Goal: Task Accomplishment & Management: Use online tool/utility

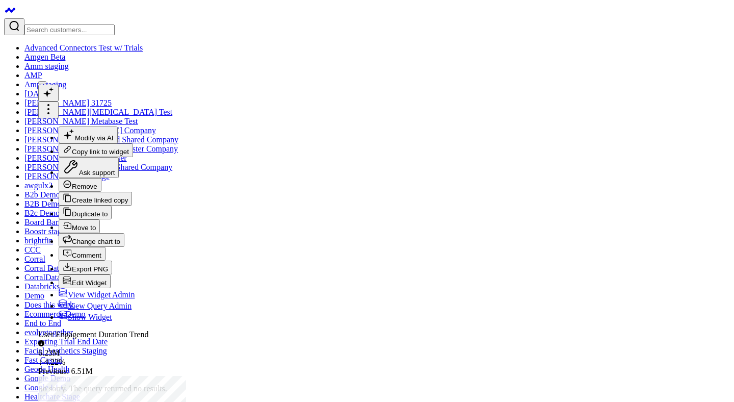
click at [55, 103] on icon at bounding box center [48, 109] width 12 height 12
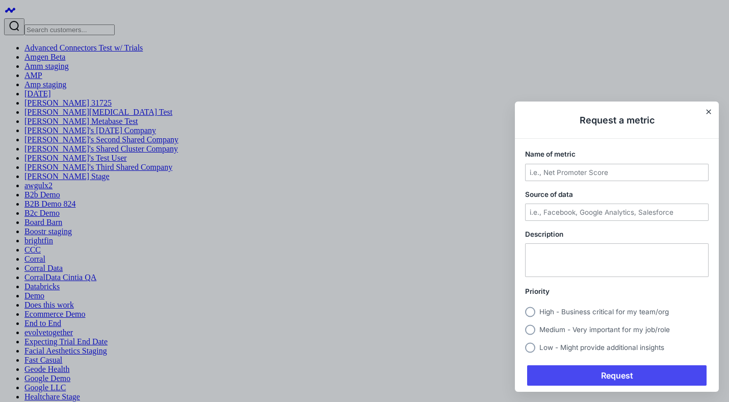
click at [186, 110] on div at bounding box center [364, 201] width 729 height 402
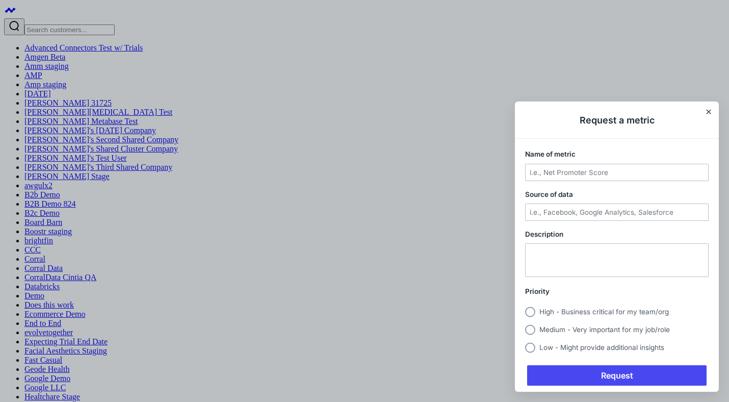
click at [191, 93] on div at bounding box center [364, 201] width 729 height 402
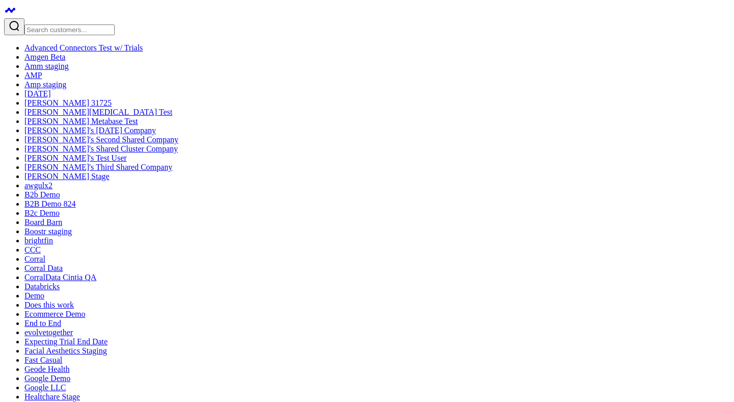
copy div "Add Text Widget"
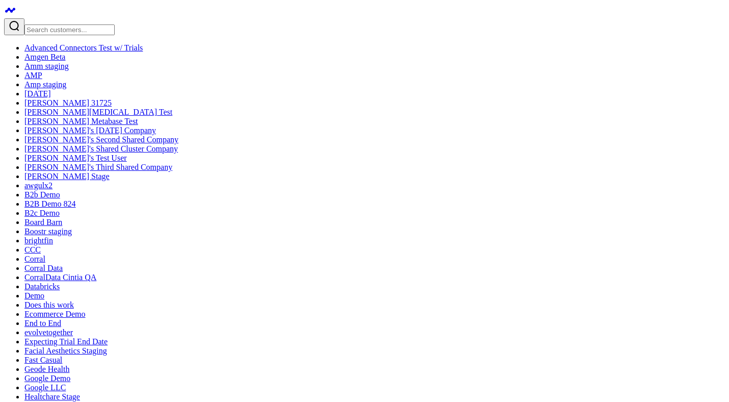
drag, startPoint x: 169, startPoint y: 126, endPoint x: 275, endPoint y: 13, distance: 155.4
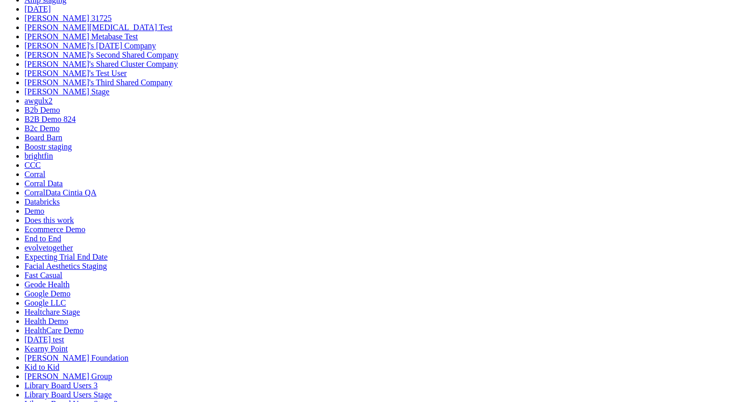
scroll to position [110, 0]
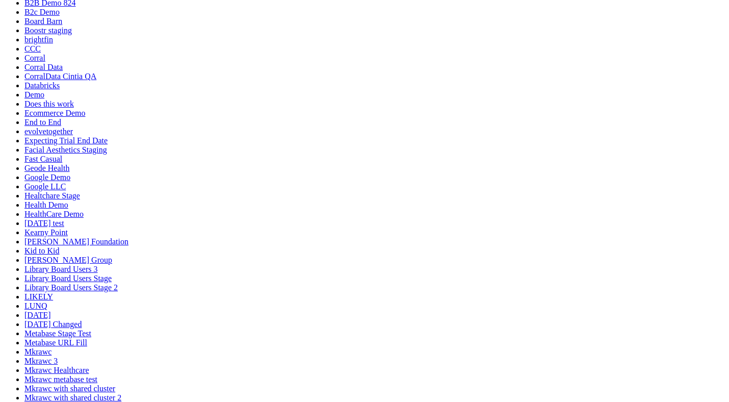
scroll to position [1744, 0]
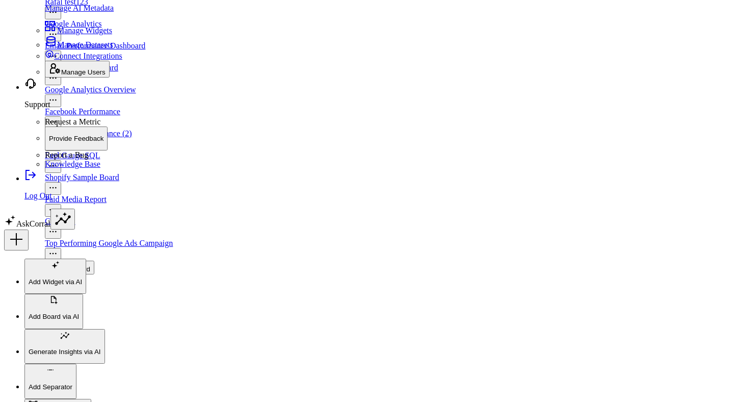
scroll to position [1744, 0]
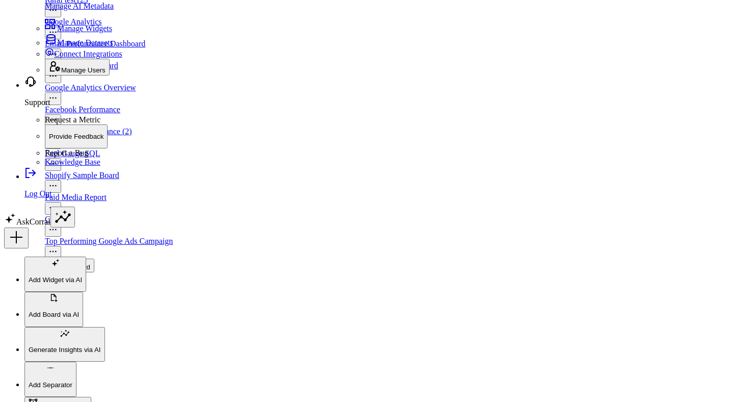
click at [57, 80] on icon "Open board menu" at bounding box center [53, 76] width 8 height 8
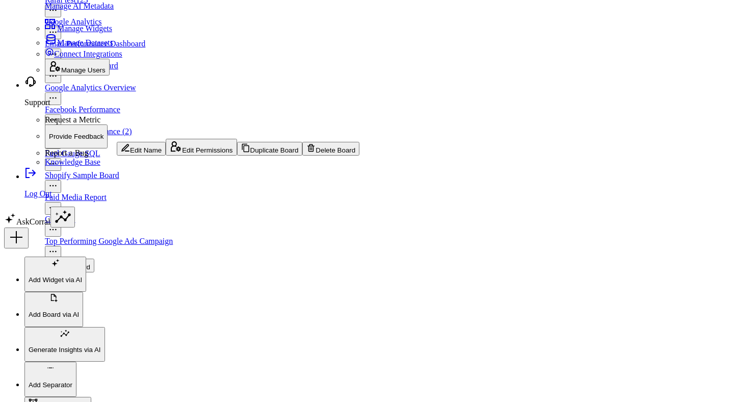
click at [129, 145] on icon at bounding box center [125, 148] width 8 height 8
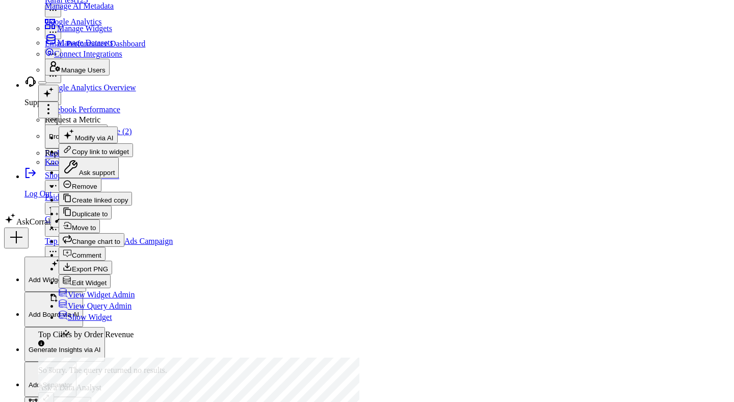
scroll to position [90, 0]
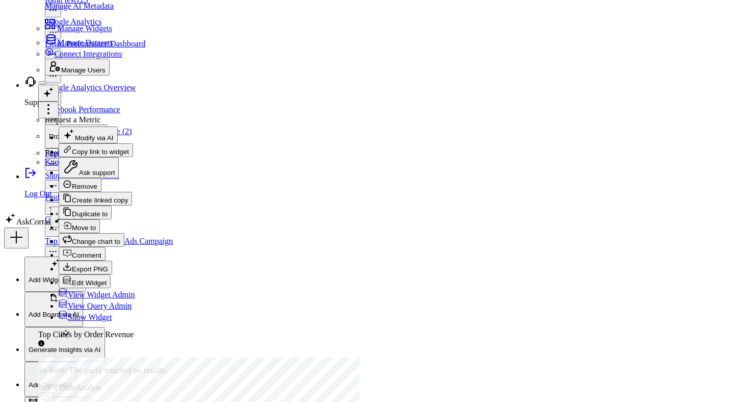
checkbox input "true"
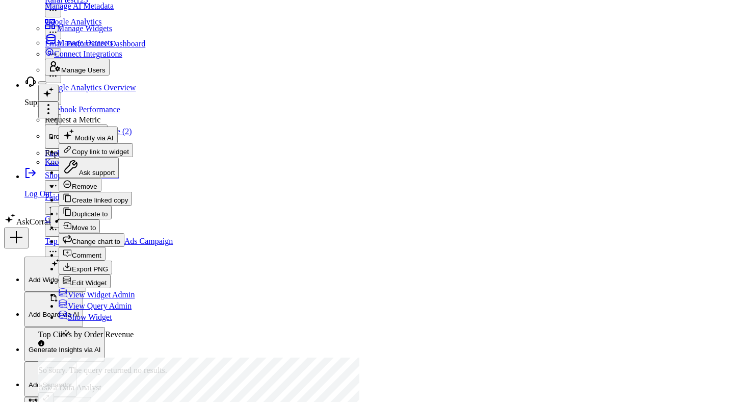
scroll to position [87, 0]
select select "9"
select select "2025"
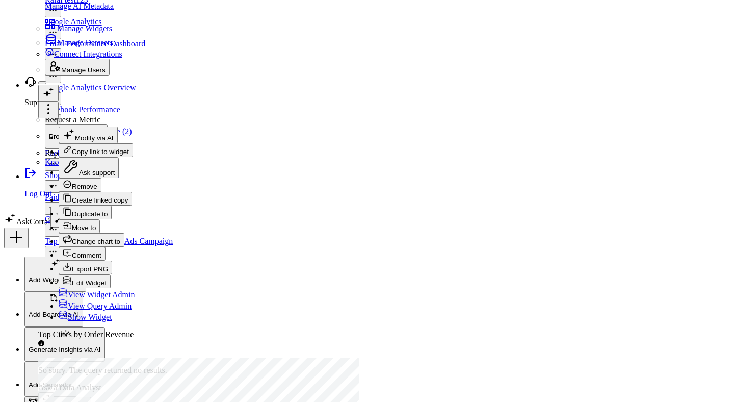
select select "8"
select select "2025"
type input "09/01/25"
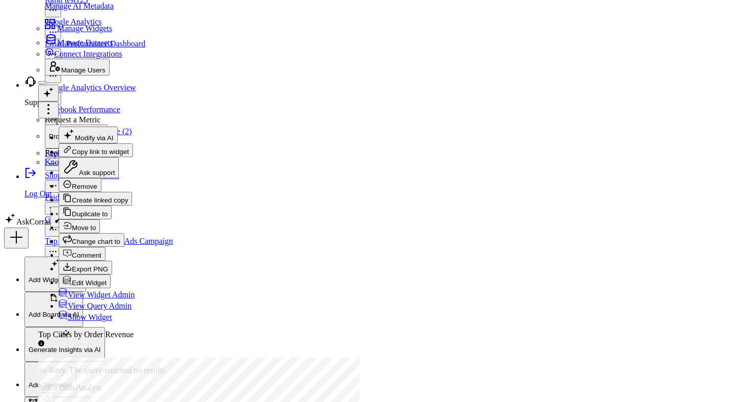
select select "8"
select select "2025"
type input "09/28/25"
select select "8"
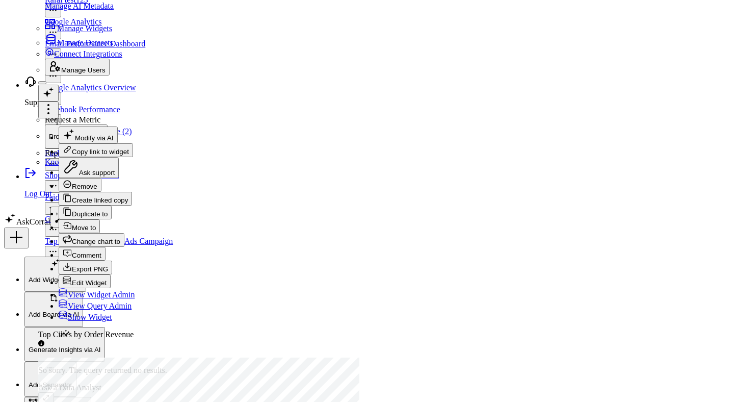
select select "2025"
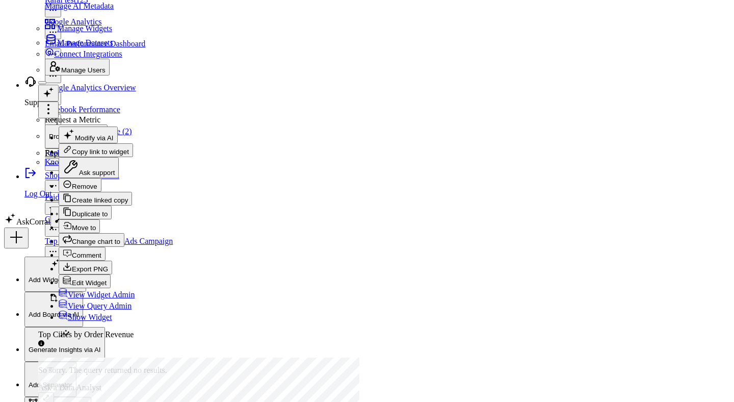
checkbox input "true"
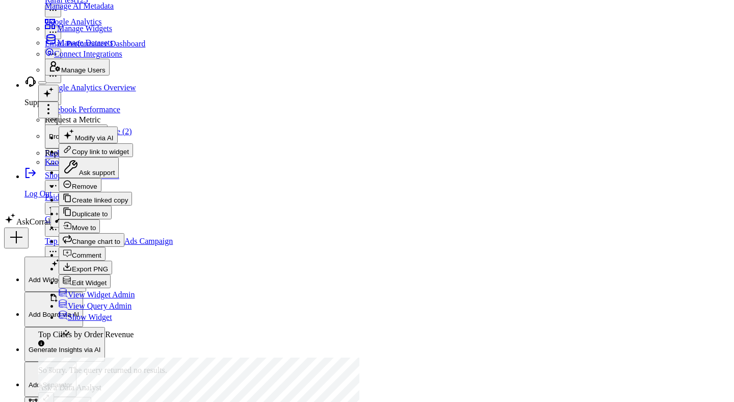
select select "9"
select select "2025"
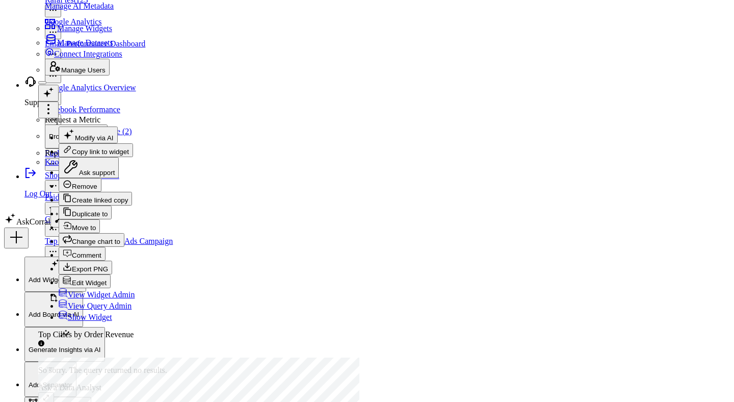
select select "8"
select select "2025"
type input "09/01/25"
select select "8"
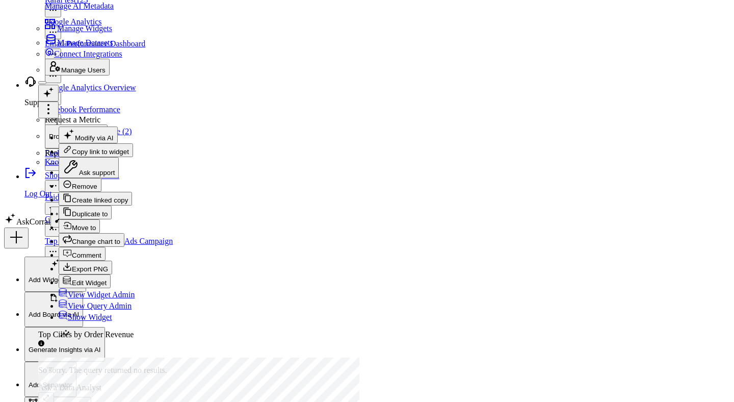
select select "2025"
type input "09/28/25"
select select "8"
select select "2025"
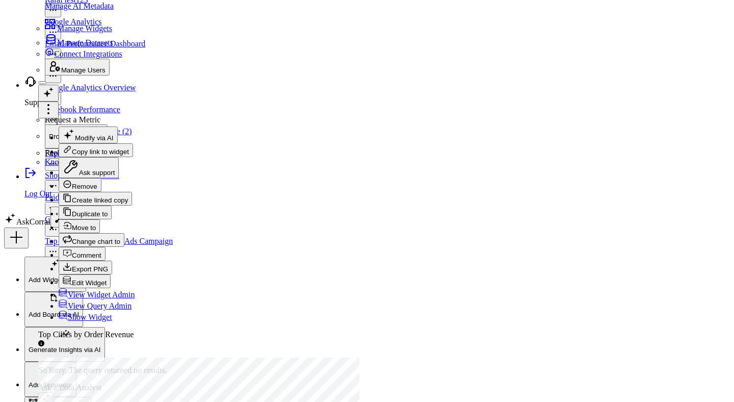
scroll to position [16, 0]
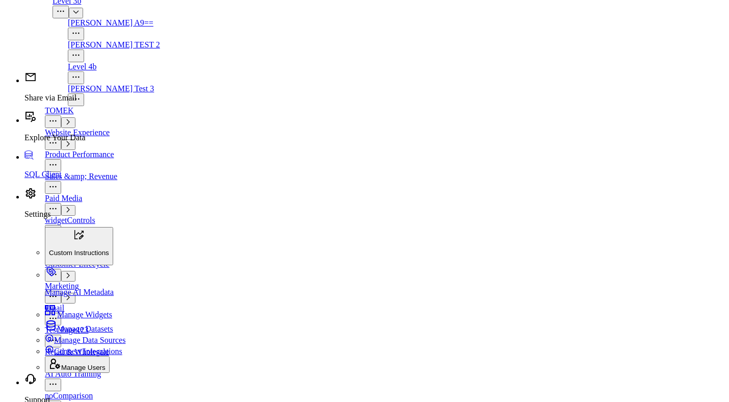
scroll to position [1409, 0]
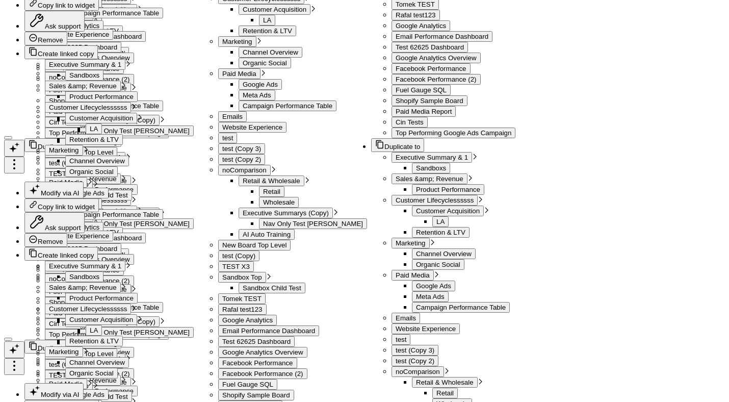
scroll to position [1744, 0]
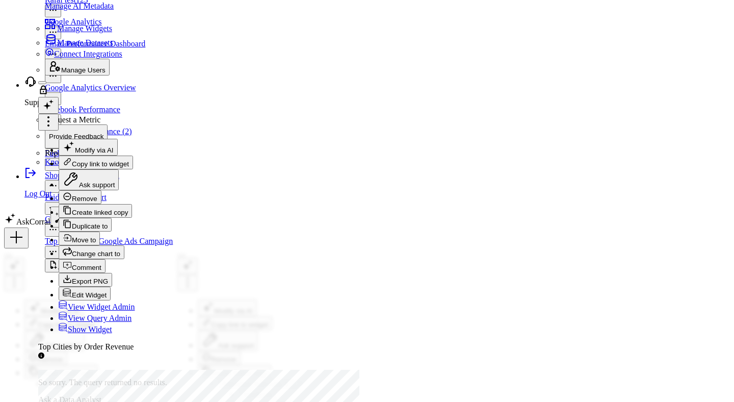
scroll to position [90, 0]
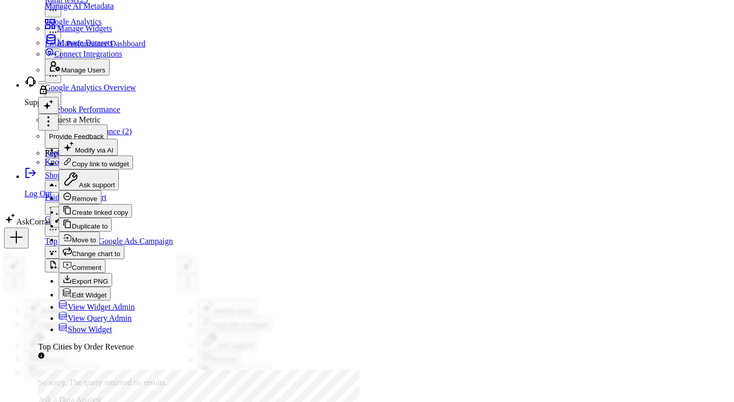
select select "9"
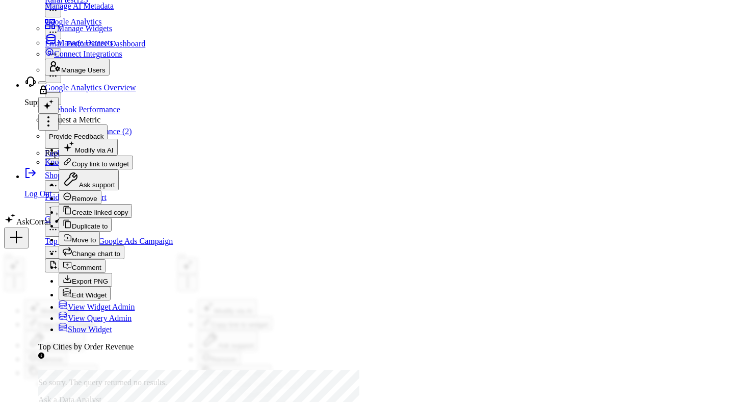
select select "2025"
select select "8"
select select "2025"
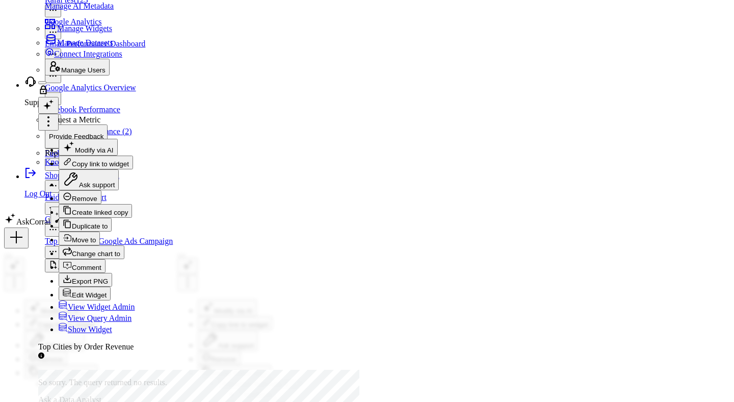
type input "09/05/25"
select select "8"
select select "2025"
type input "09/20/25"
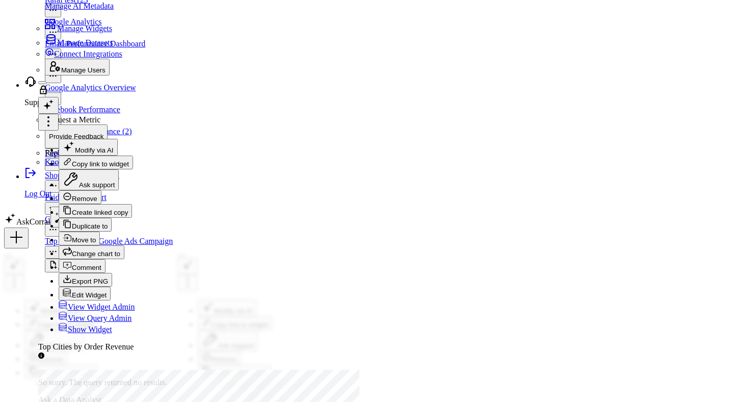
select select "8"
select select "2025"
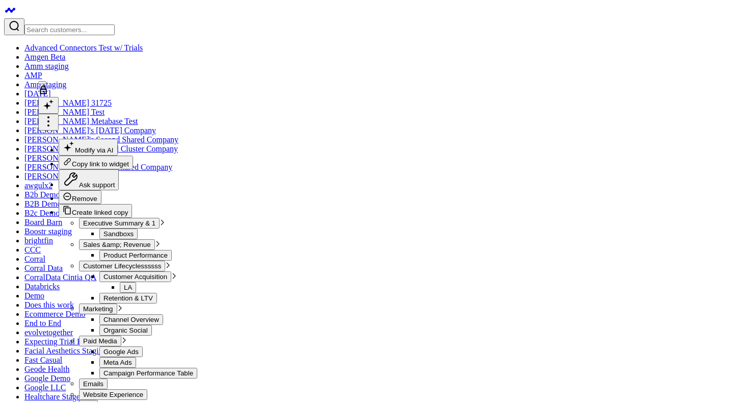
scroll to position [1744, 0]
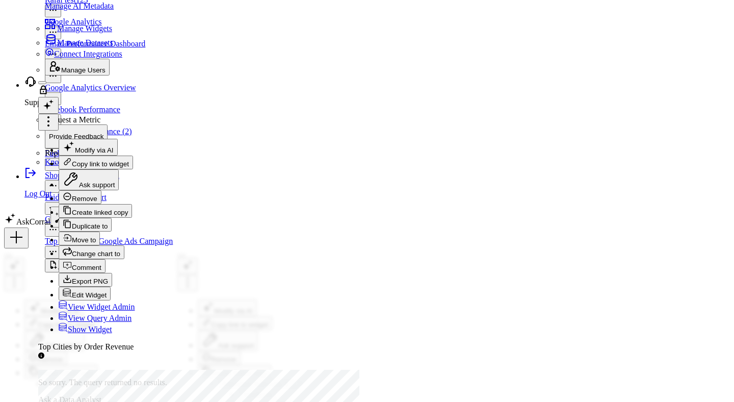
click at [55, 115] on icon at bounding box center [48, 121] width 12 height 12
